Goal: Navigation & Orientation: Find specific page/section

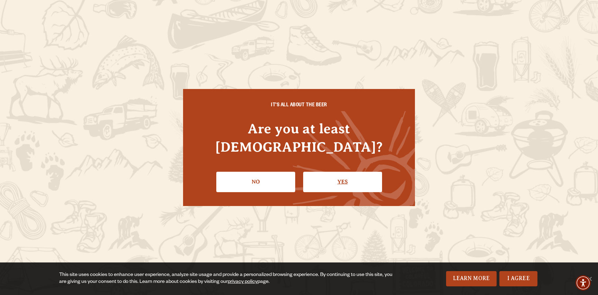
click at [318, 175] on link "Yes" at bounding box center [342, 182] width 79 height 20
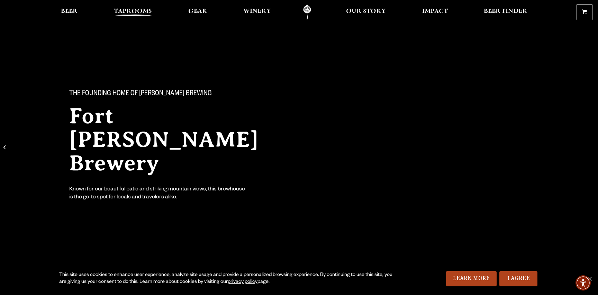
click at [120, 10] on span "Taprooms" at bounding box center [133, 12] width 38 height 6
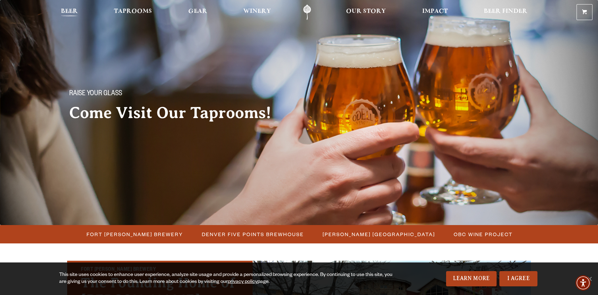
click at [74, 14] on span "Beer" at bounding box center [69, 12] width 17 height 6
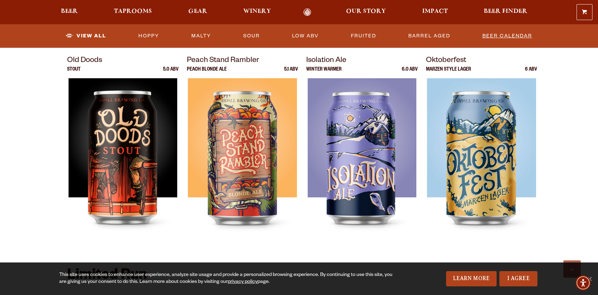
scroll to position [960, 0]
